Goal: Transaction & Acquisition: Purchase product/service

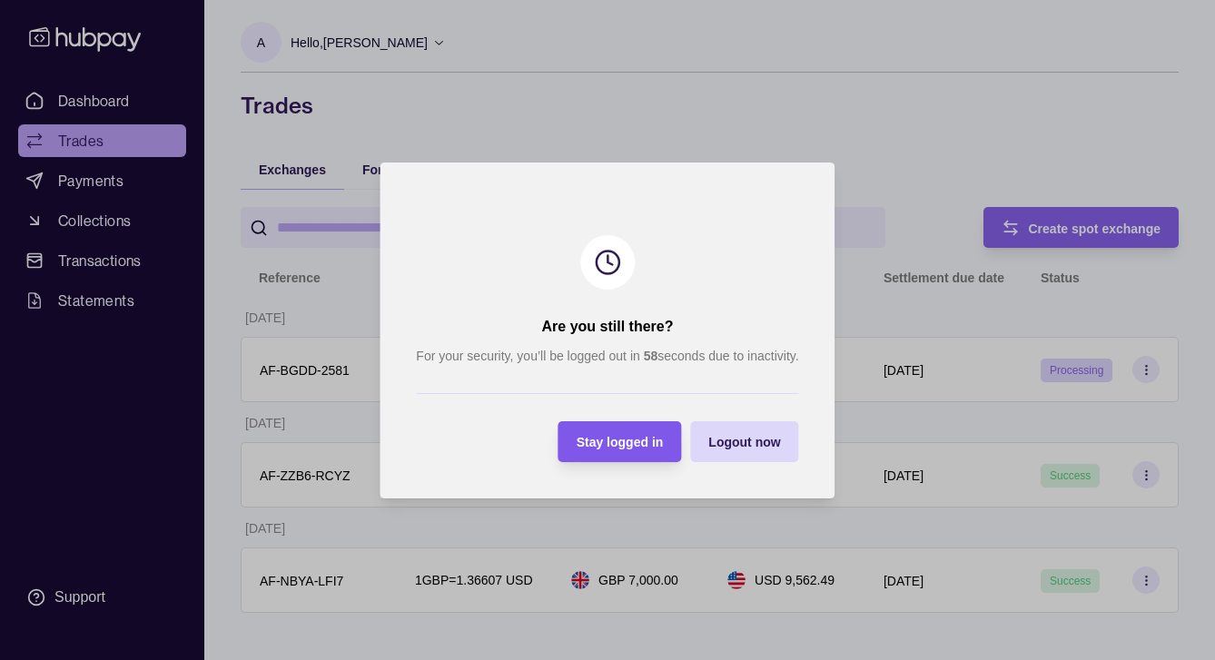
click at [663, 434] on div "Stay logged in" at bounding box center [620, 441] width 87 height 22
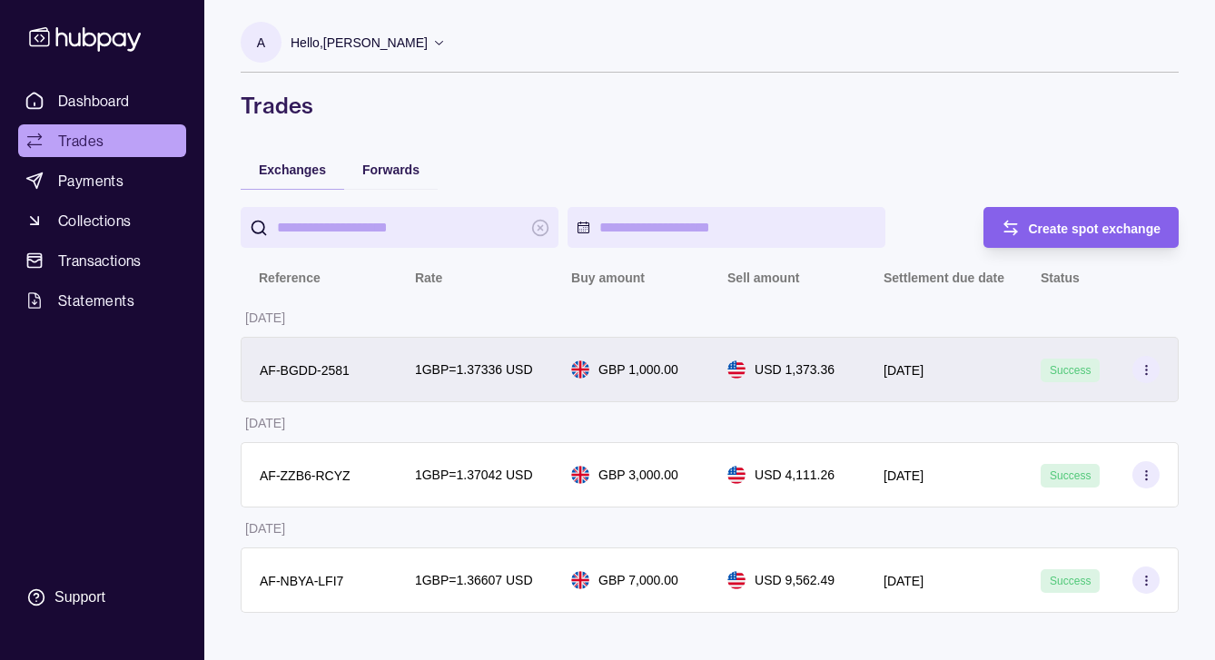
click at [963, 383] on div "[DATE]" at bounding box center [943, 369] width 157 height 65
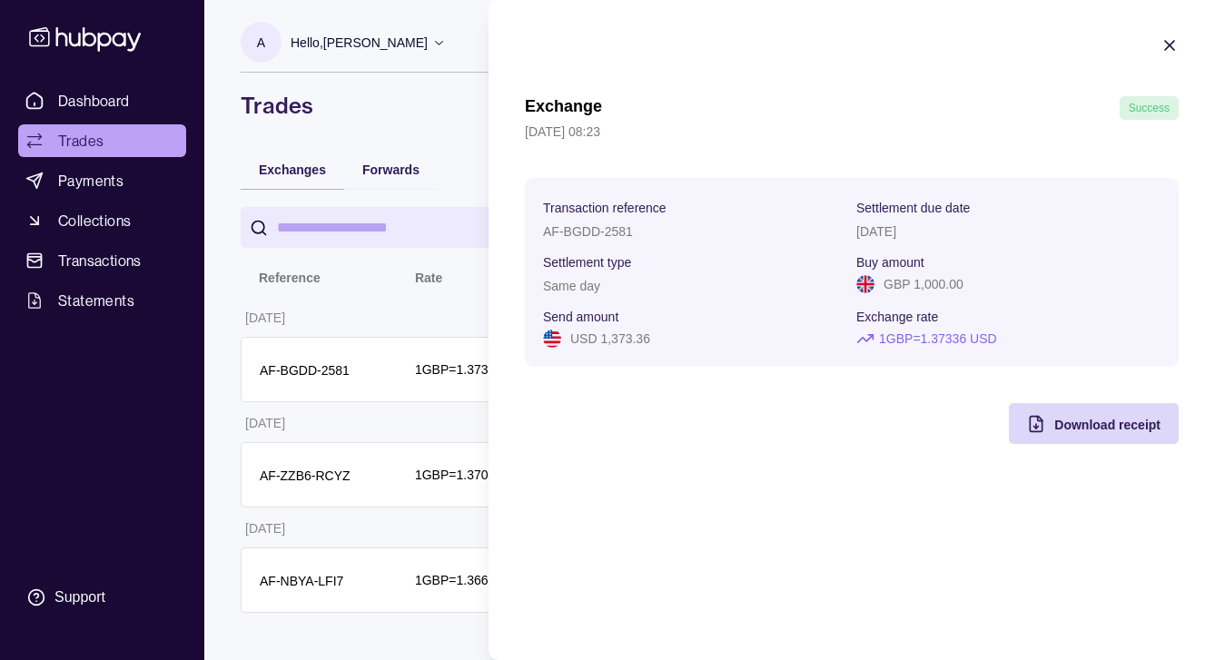
click at [1166, 49] on icon "button" at bounding box center [1169, 45] width 9 height 9
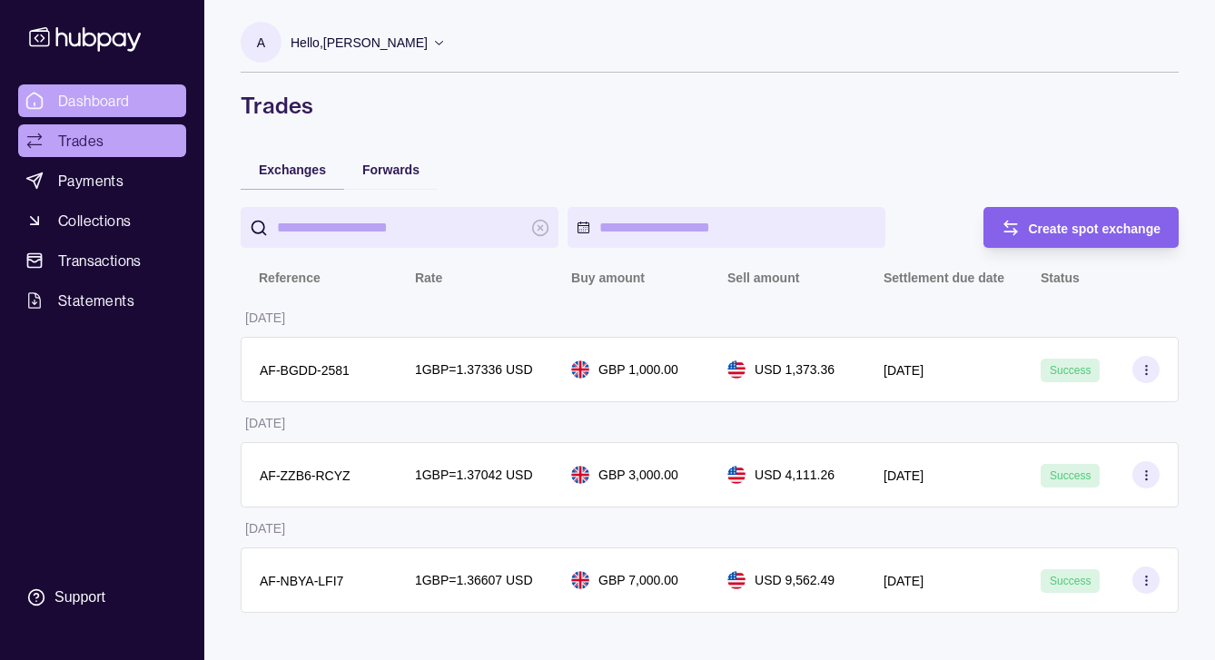
click at [73, 98] on span "Dashboard" at bounding box center [94, 101] width 72 height 22
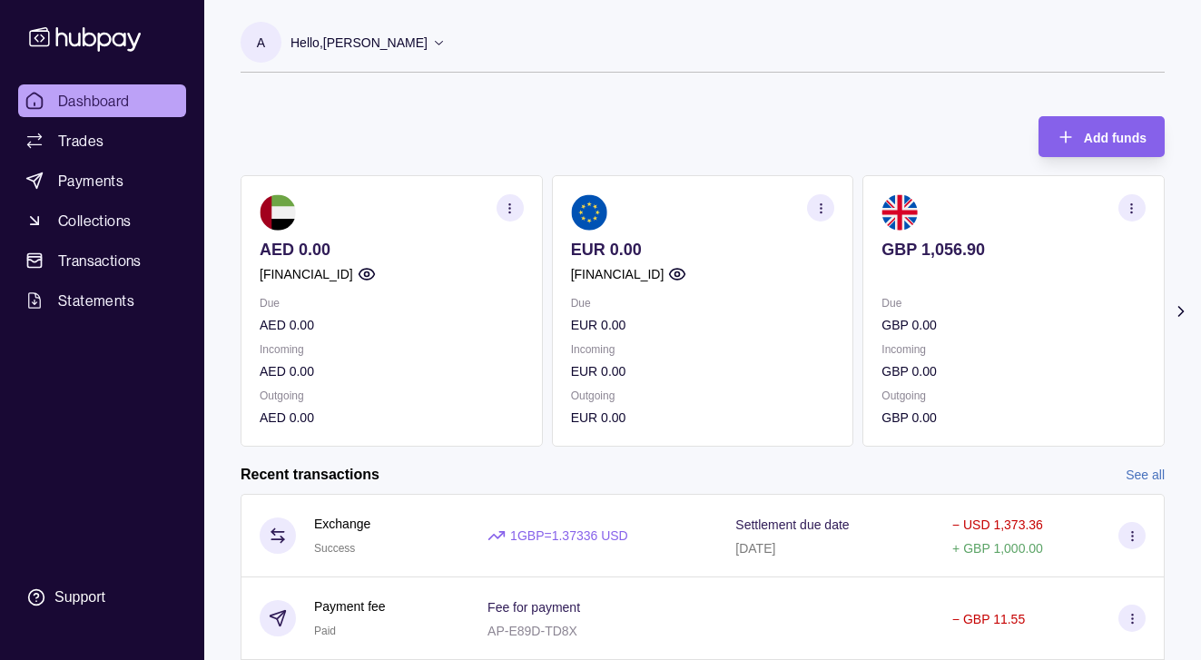
click at [1182, 314] on icon at bounding box center [1181, 311] width 18 height 18
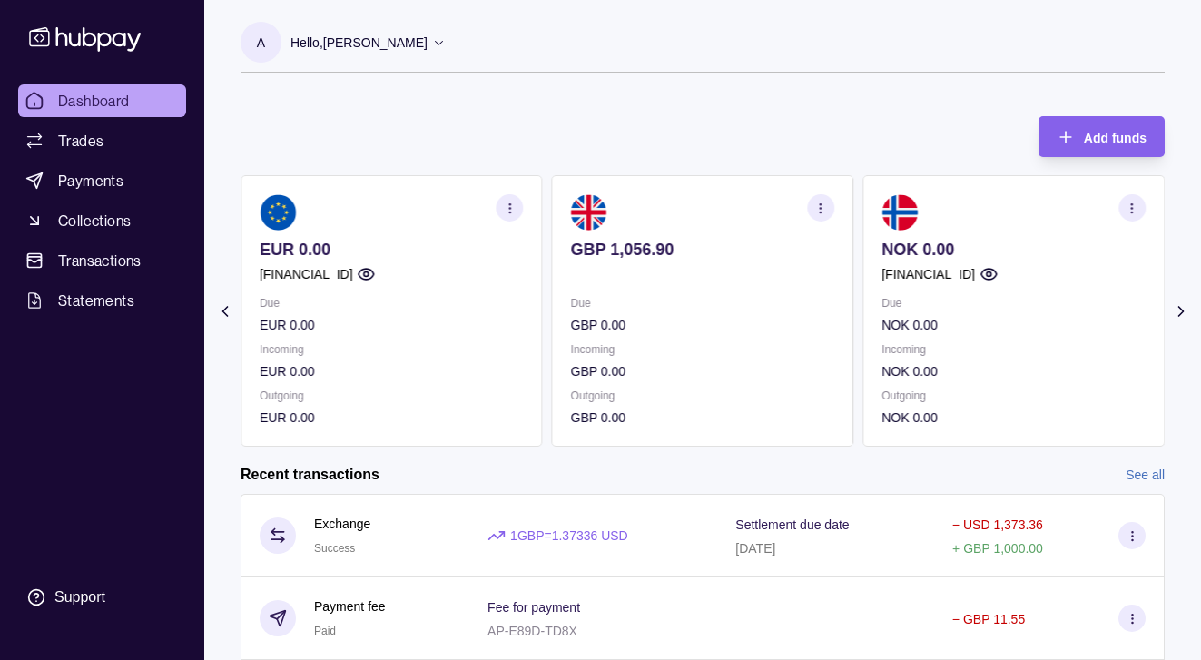
click at [1182, 314] on icon at bounding box center [1181, 311] width 18 height 18
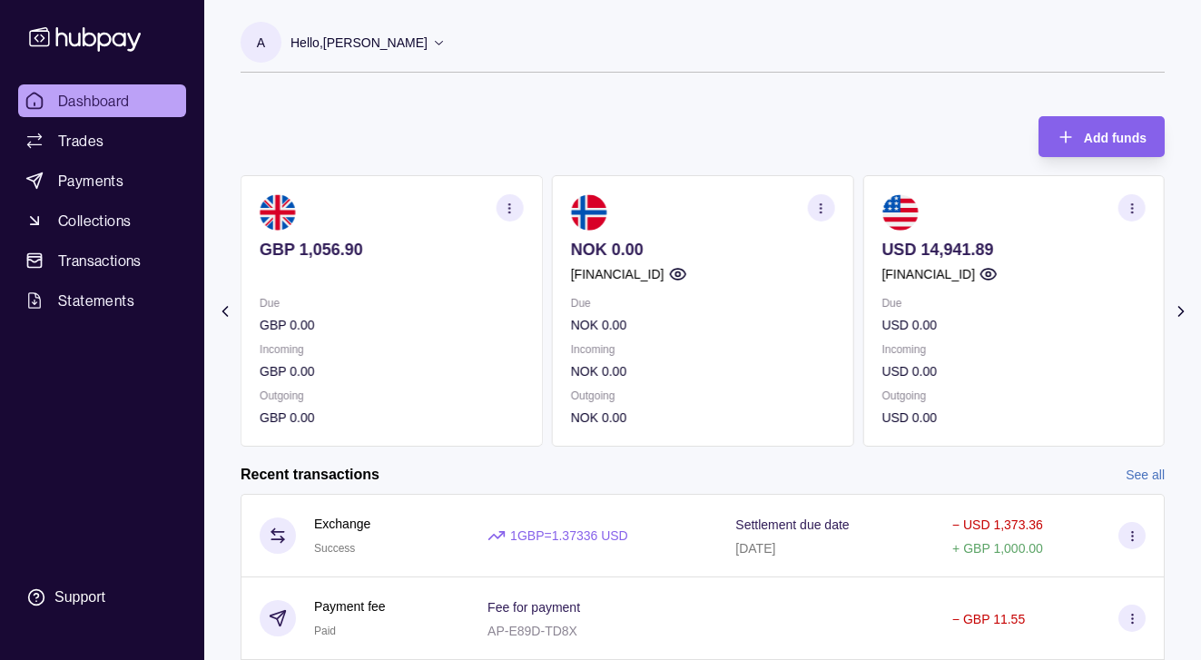
click at [1182, 314] on icon at bounding box center [1181, 311] width 18 height 18
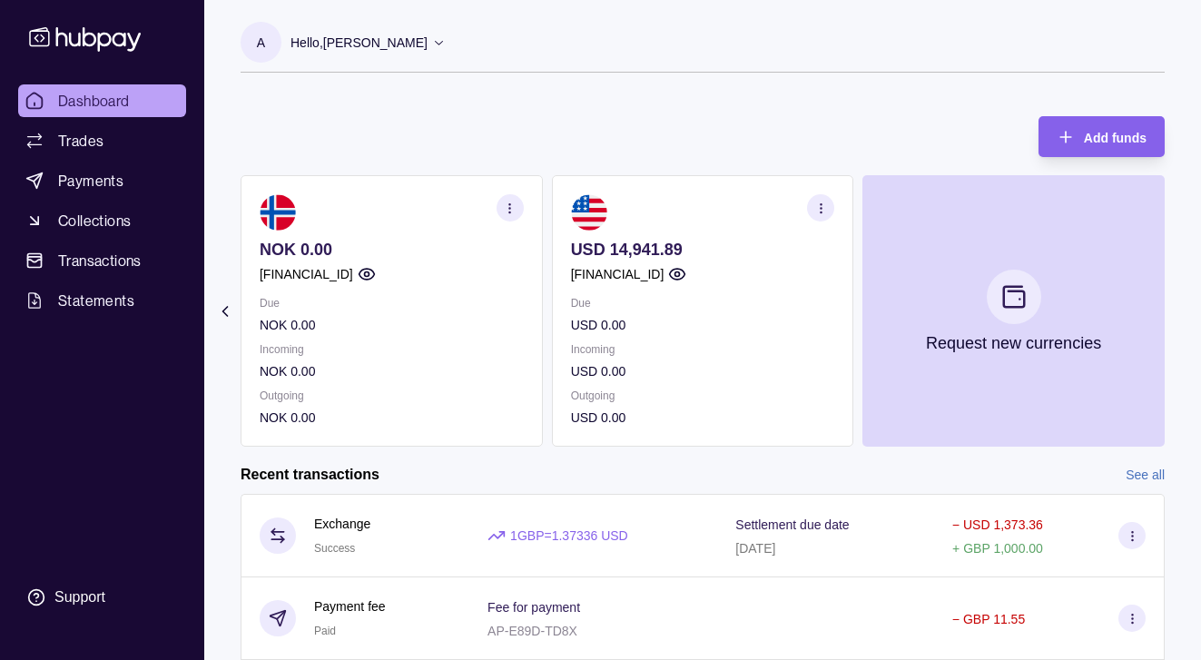
click at [221, 314] on icon at bounding box center [225, 311] width 18 height 18
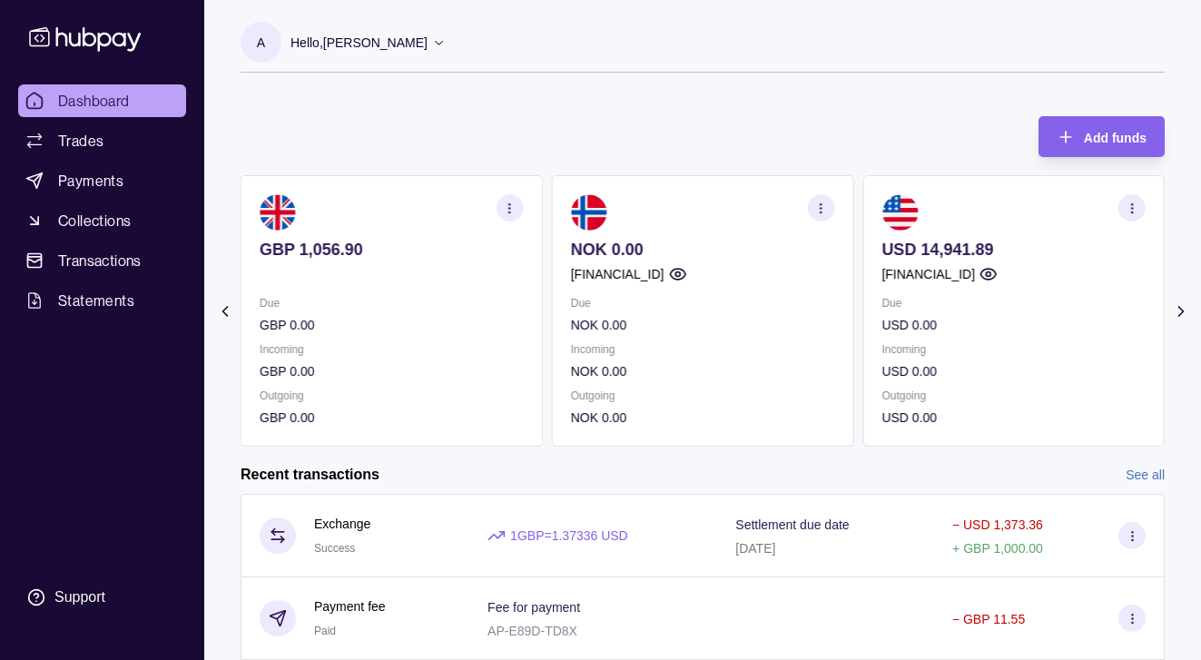
click at [221, 314] on icon at bounding box center [225, 311] width 18 height 18
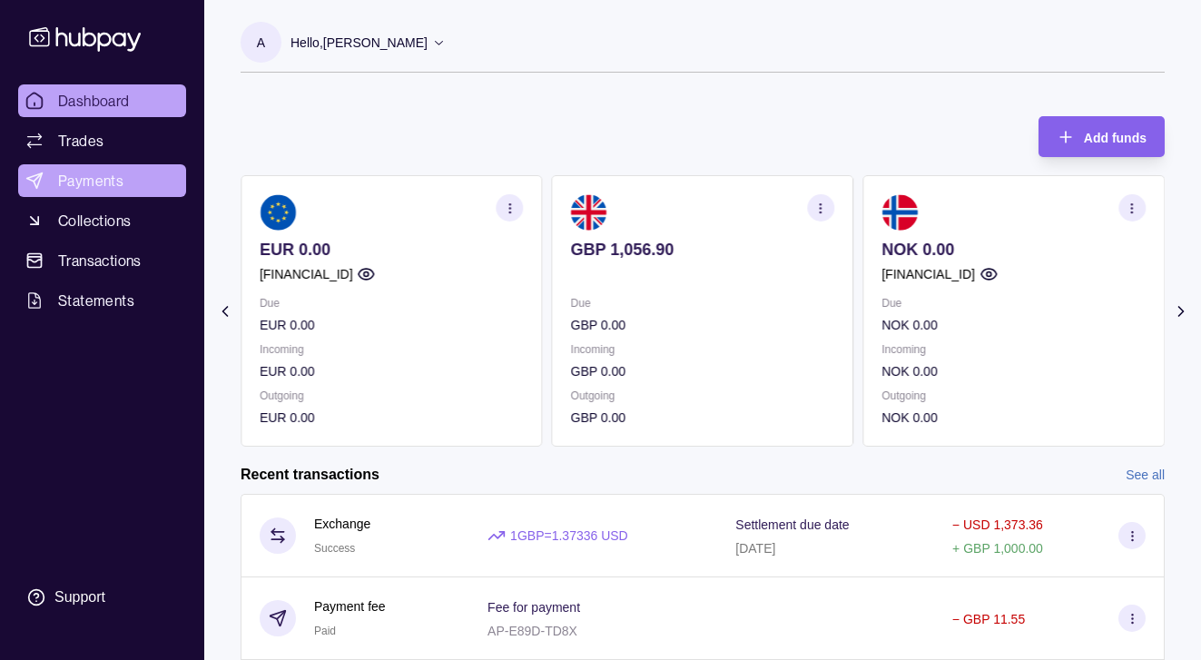
click at [127, 185] on link "Payments" at bounding box center [102, 180] width 168 height 33
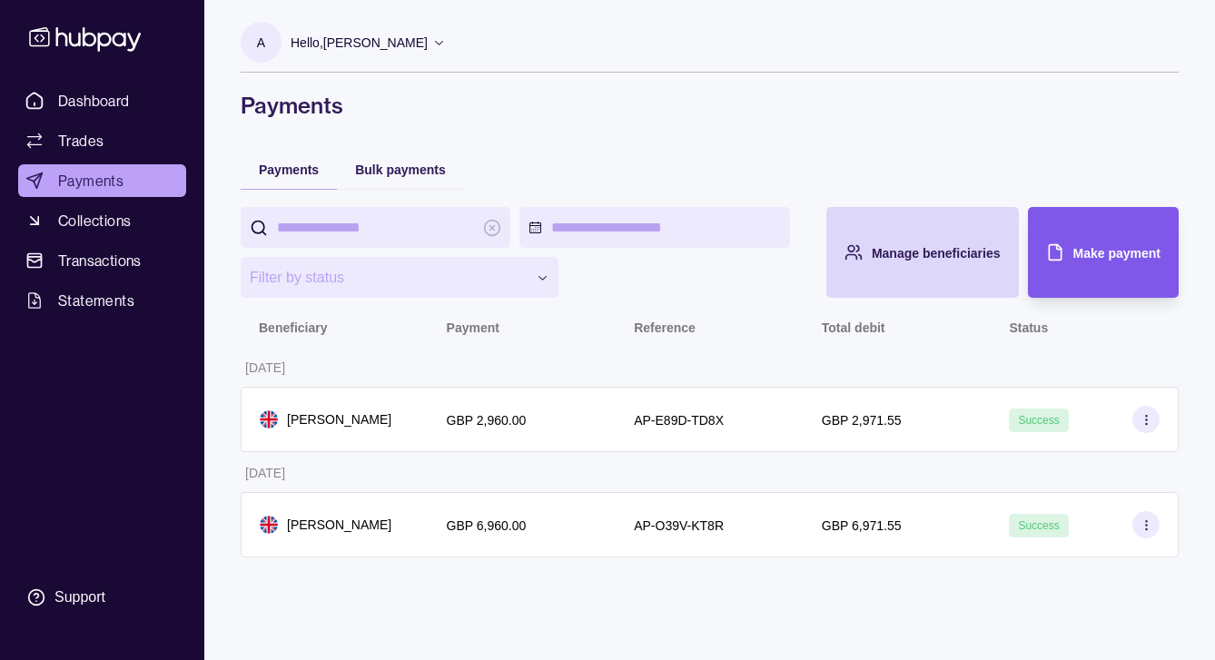
click at [1121, 249] on span "Make payment" at bounding box center [1116, 253] width 87 height 15
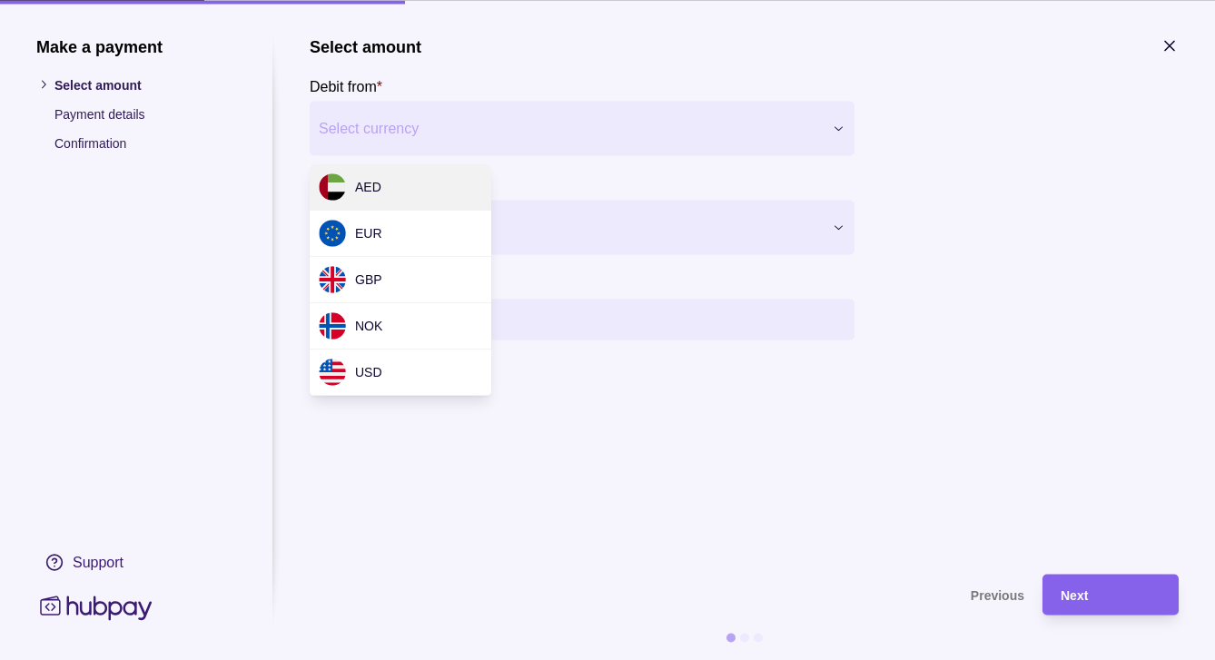
click at [609, 659] on div "Make a payment Select amount Payment details Confirmation Support Select amount…" at bounding box center [607, 660] width 1215 height 0
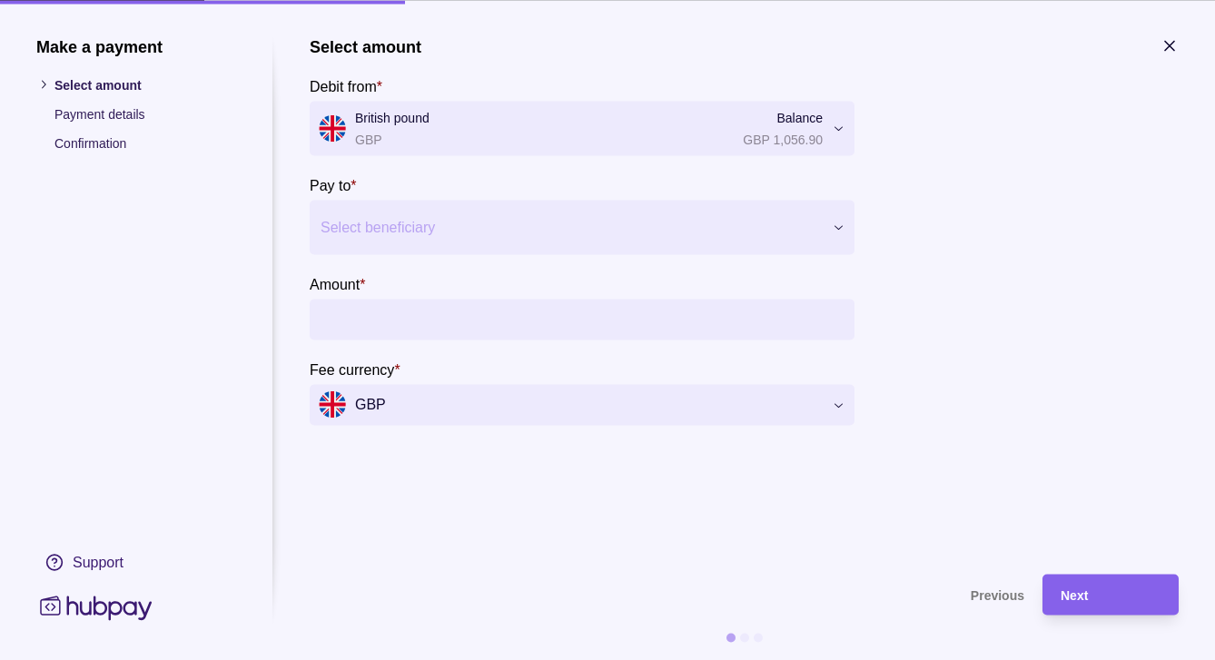
click at [466, 235] on div at bounding box center [571, 226] width 500 height 25
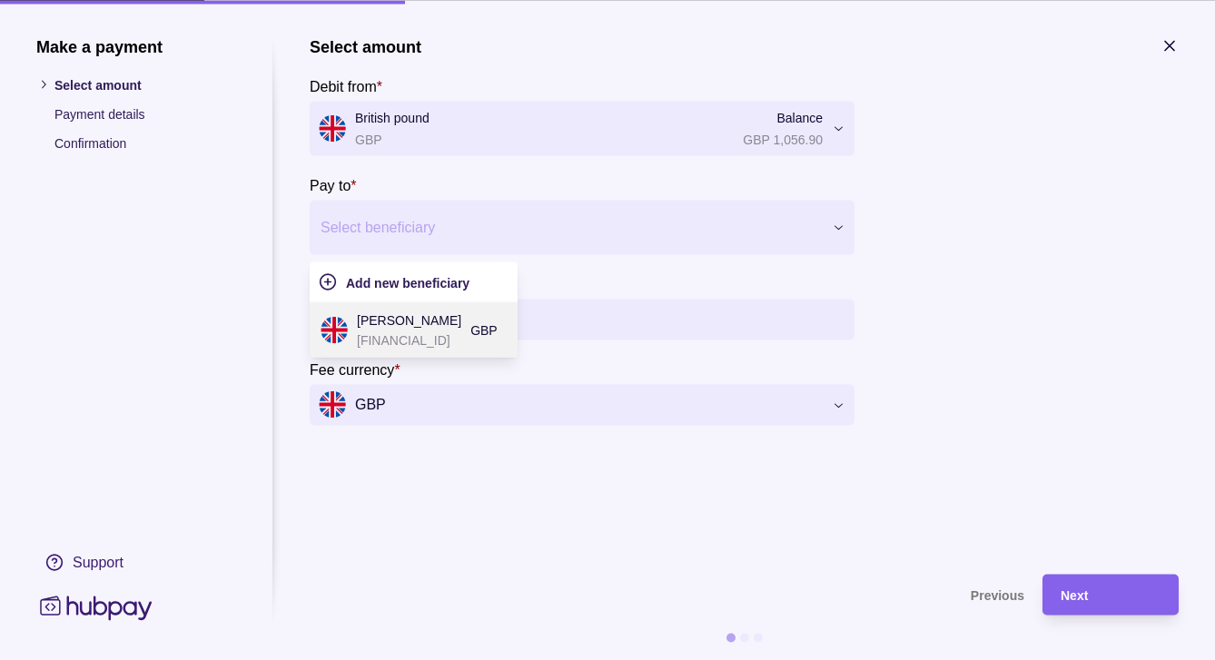
click at [401, 320] on p "[PERSON_NAME]" at bounding box center [409, 320] width 104 height 20
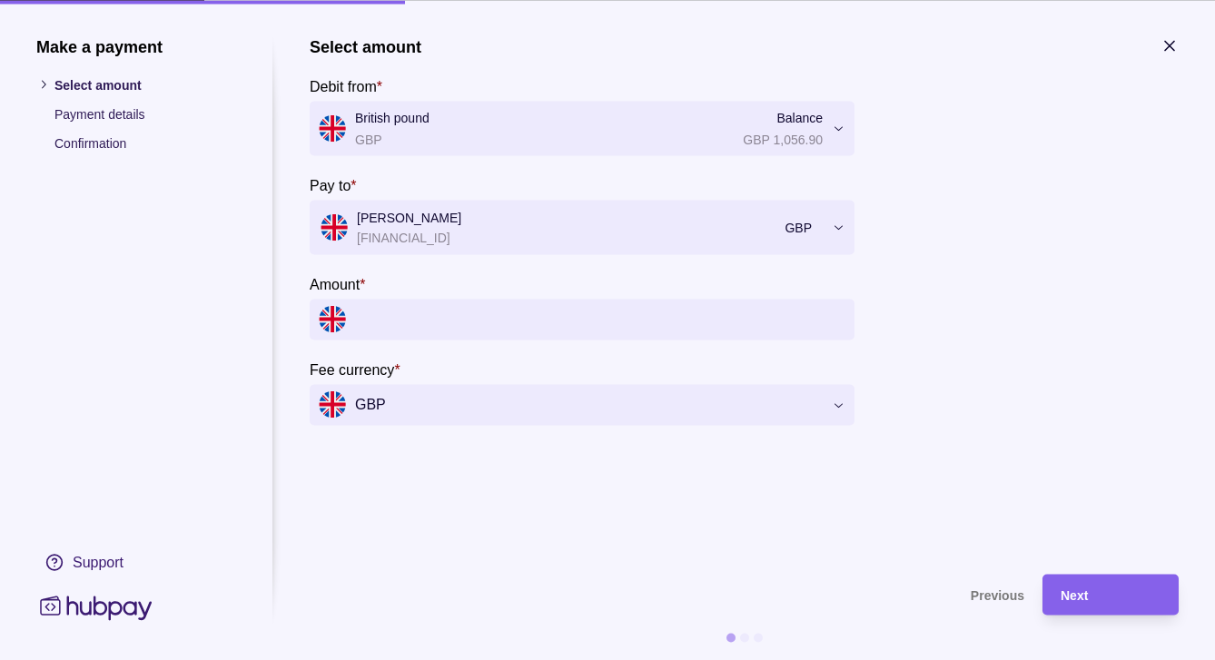
click at [541, 332] on input "Amount *" at bounding box center [600, 319] width 490 height 41
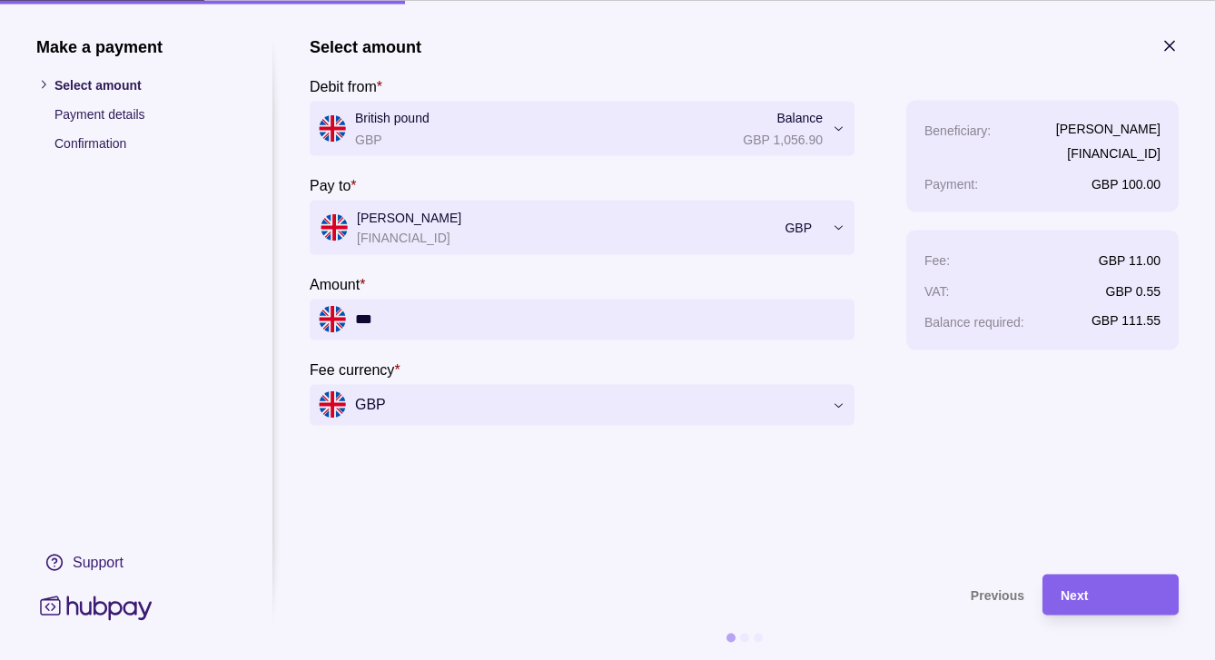
type input "*****"
click at [1089, 606] on div "Next" at bounding box center [1096, 594] width 127 height 41
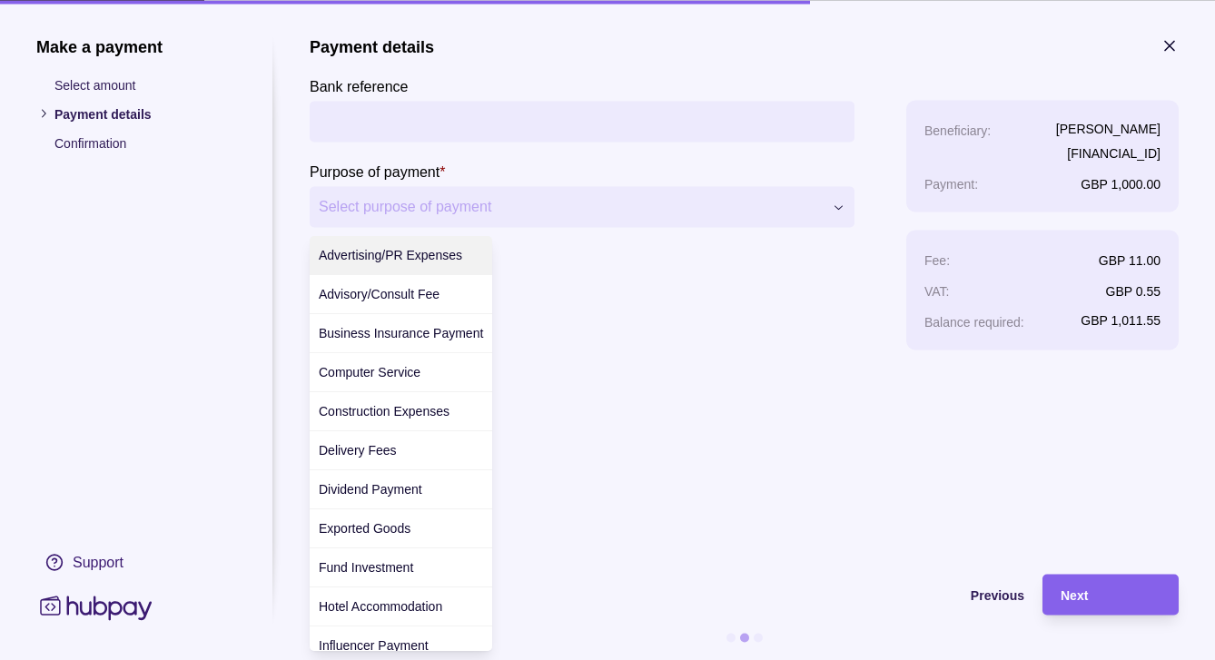
click at [368, 659] on div "**********" at bounding box center [607, 660] width 1215 height 0
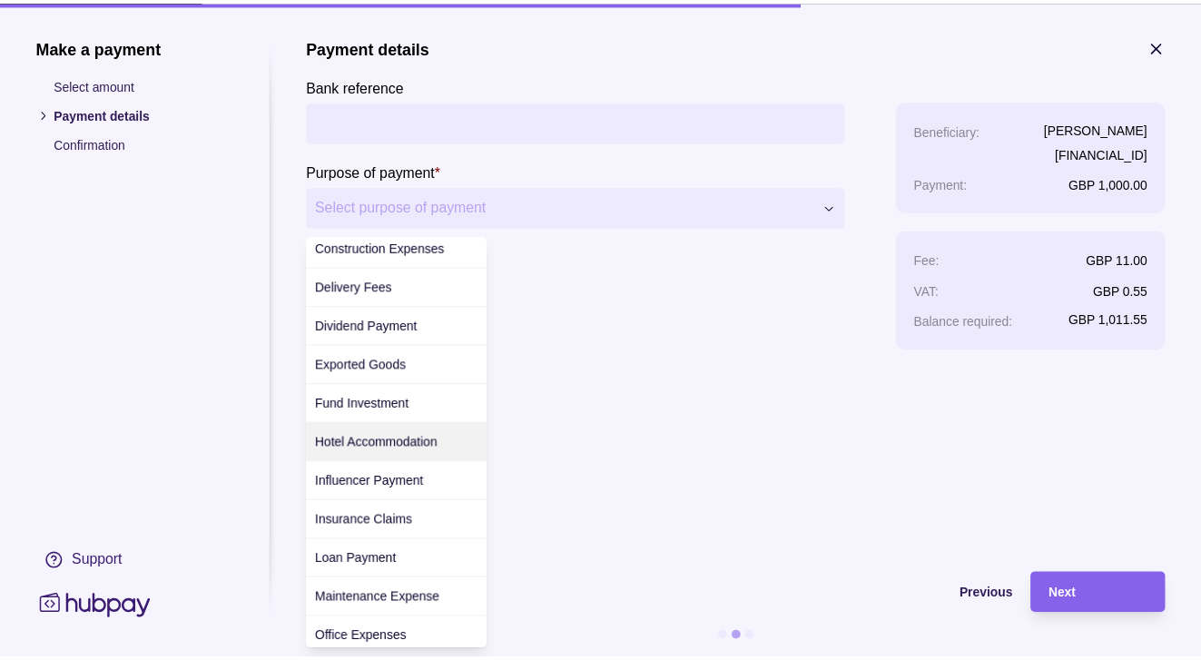
scroll to position [169, 0]
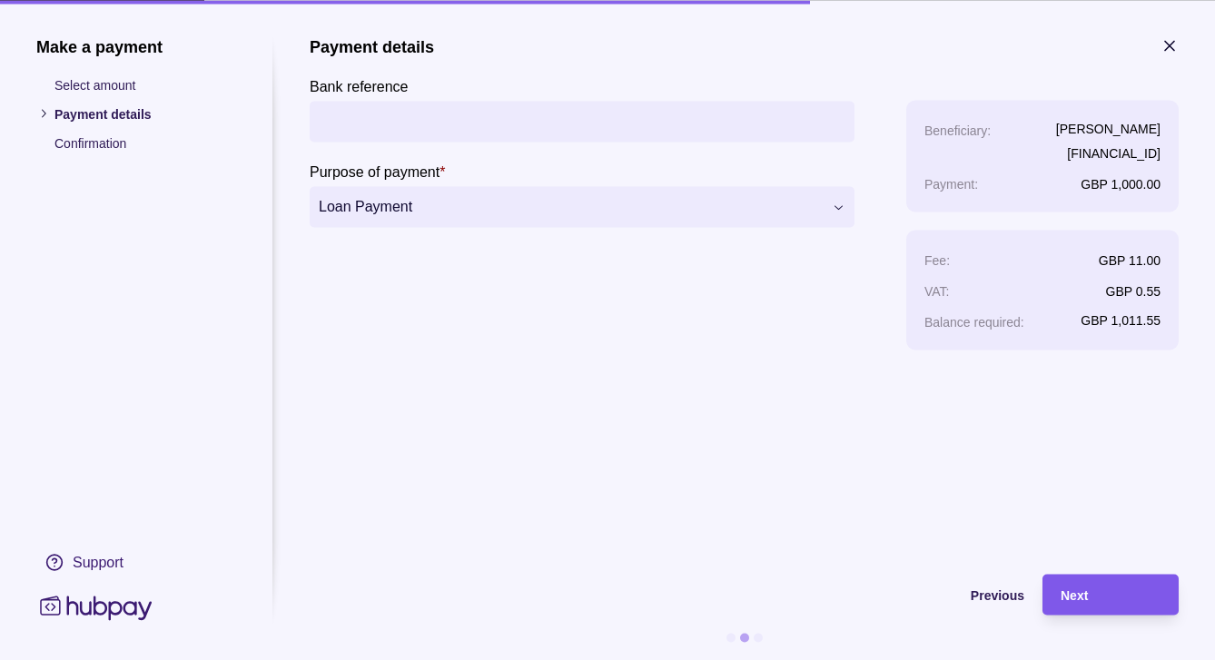
click at [1088, 590] on span "Next" at bounding box center [1074, 595] width 27 height 15
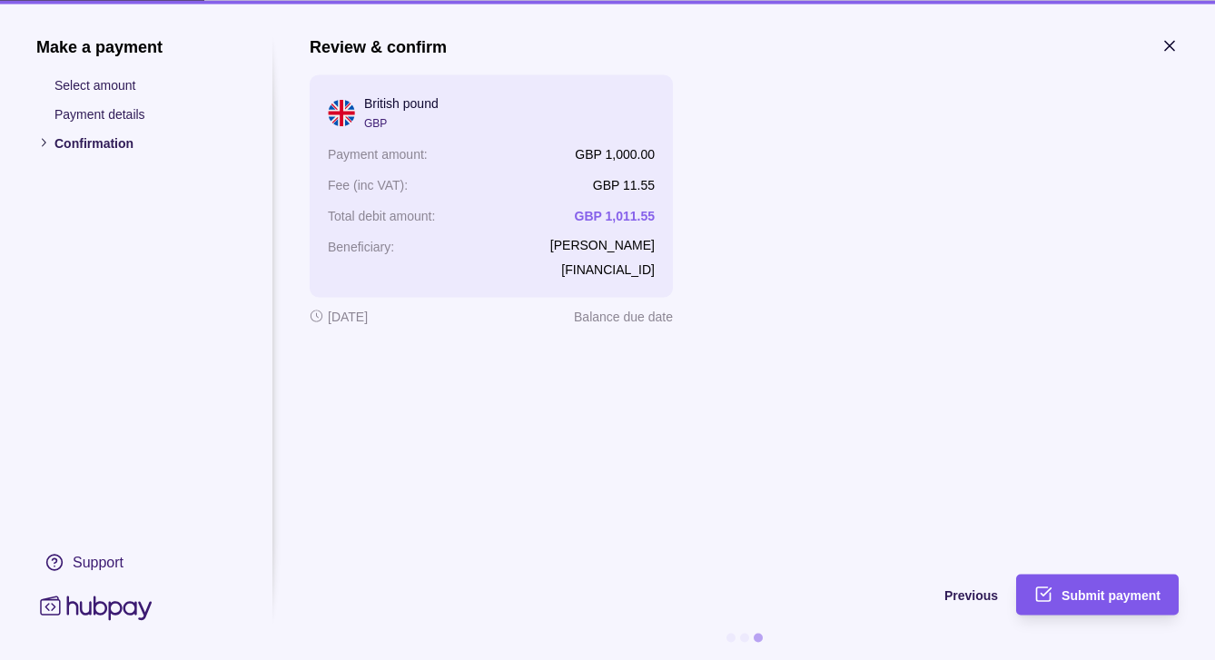
click at [1090, 601] on span "Submit payment" at bounding box center [1111, 595] width 99 height 15
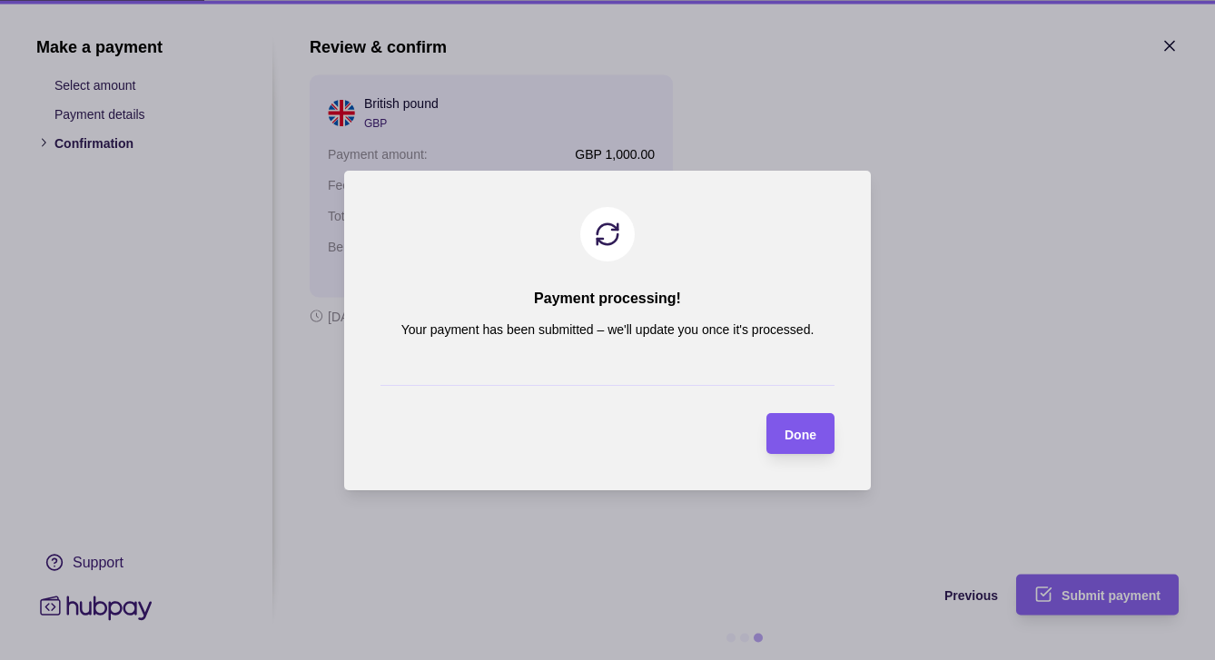
click at [804, 444] on div "Done" at bounding box center [801, 433] width 32 height 22
